Goal: Use online tool/utility: Utilize a website feature to perform a specific function

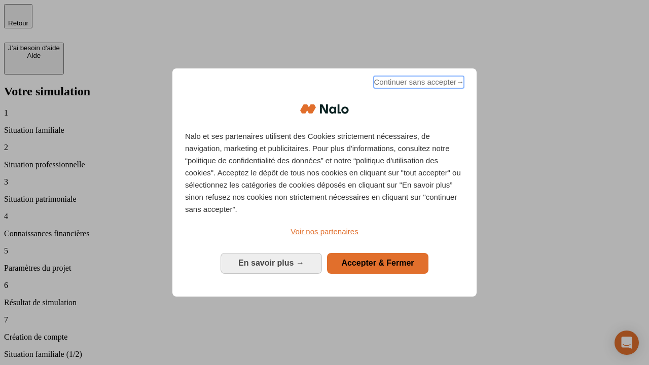
click at [418, 84] on span "Continuer sans accepter →" at bounding box center [418, 82] width 90 height 12
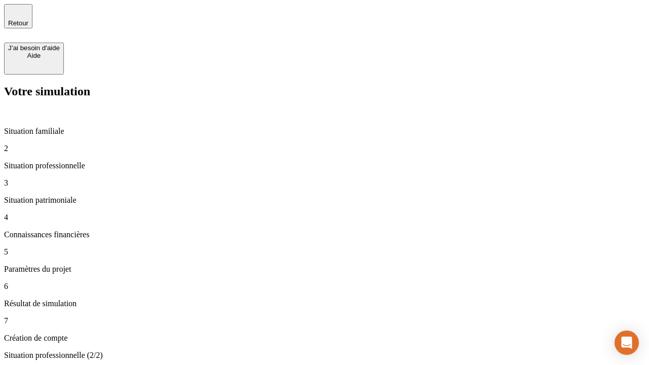
type input "30 000"
type input "40 000"
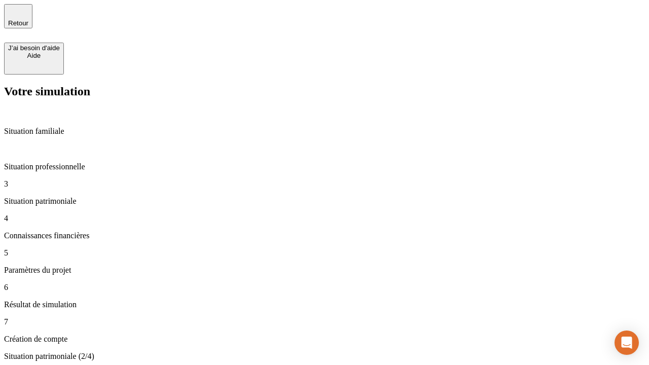
type input "1 100"
type input "20"
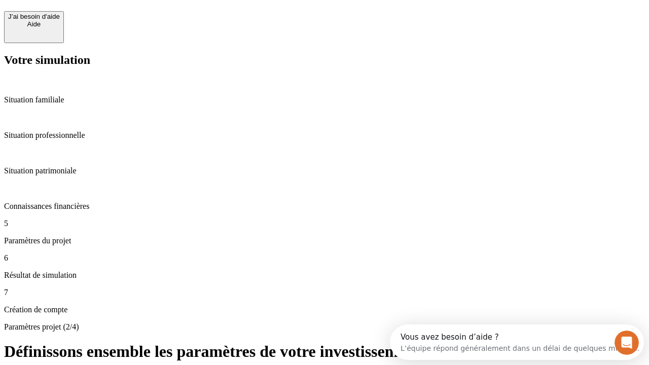
scroll to position [9, 0]
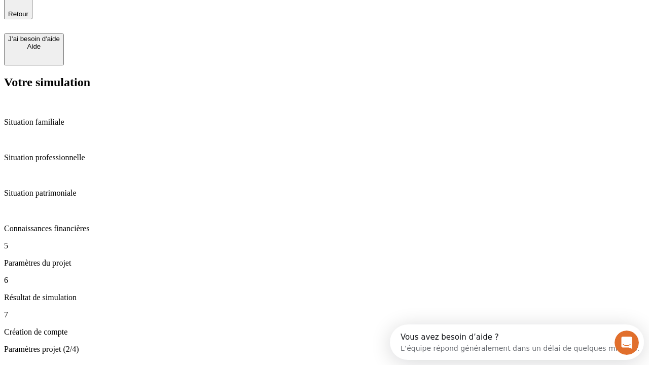
type input "40"
type input "50 000"
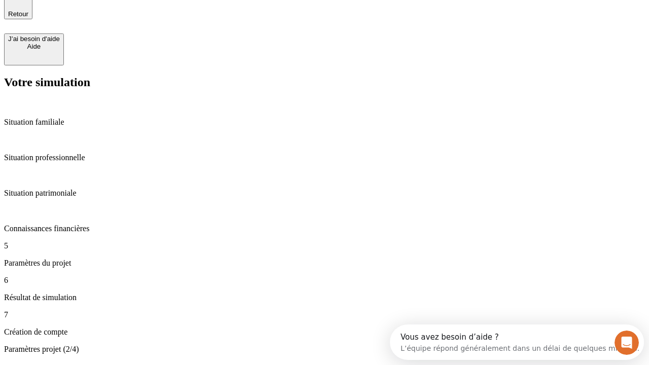
type input "640"
